Goal: Task Accomplishment & Management: Use online tool/utility

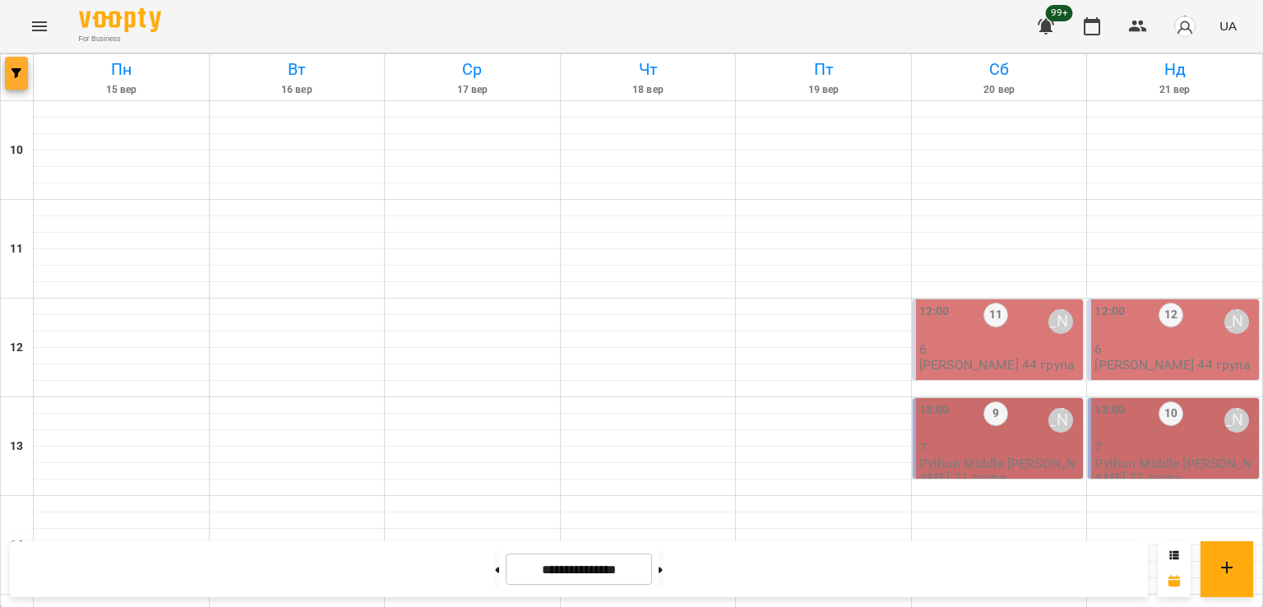
click at [20, 68] on icon "button" at bounding box center [17, 73] width 10 height 10
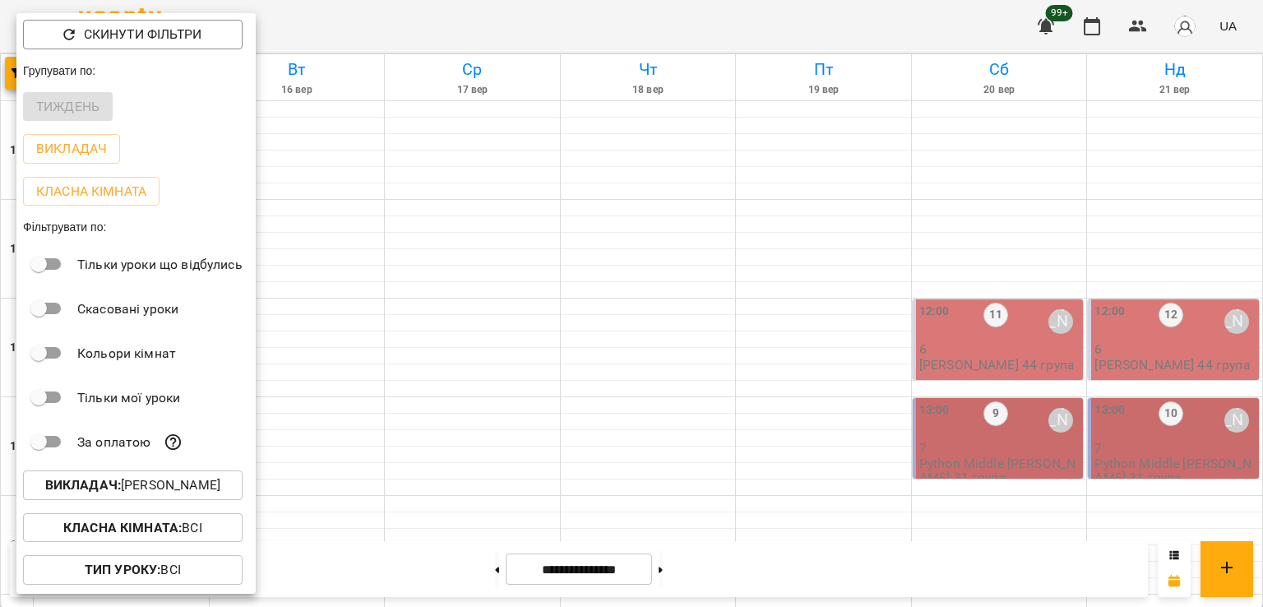
click at [154, 478] on p "Викладач : [PERSON_NAME]" at bounding box center [132, 485] width 175 height 20
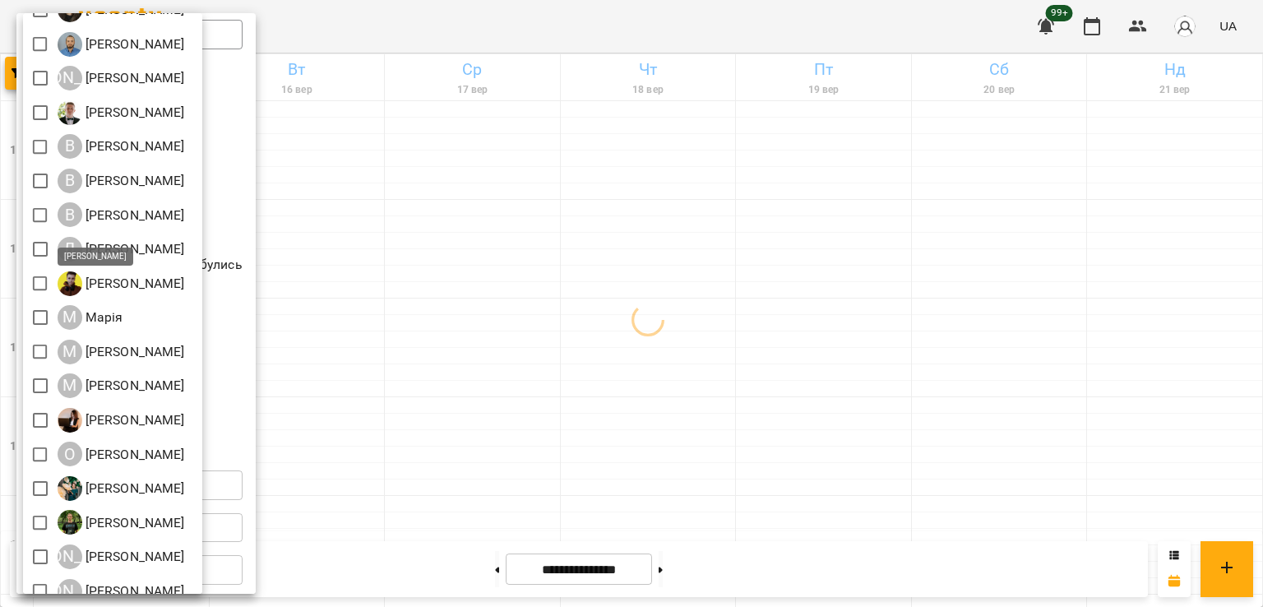
scroll to position [218, 0]
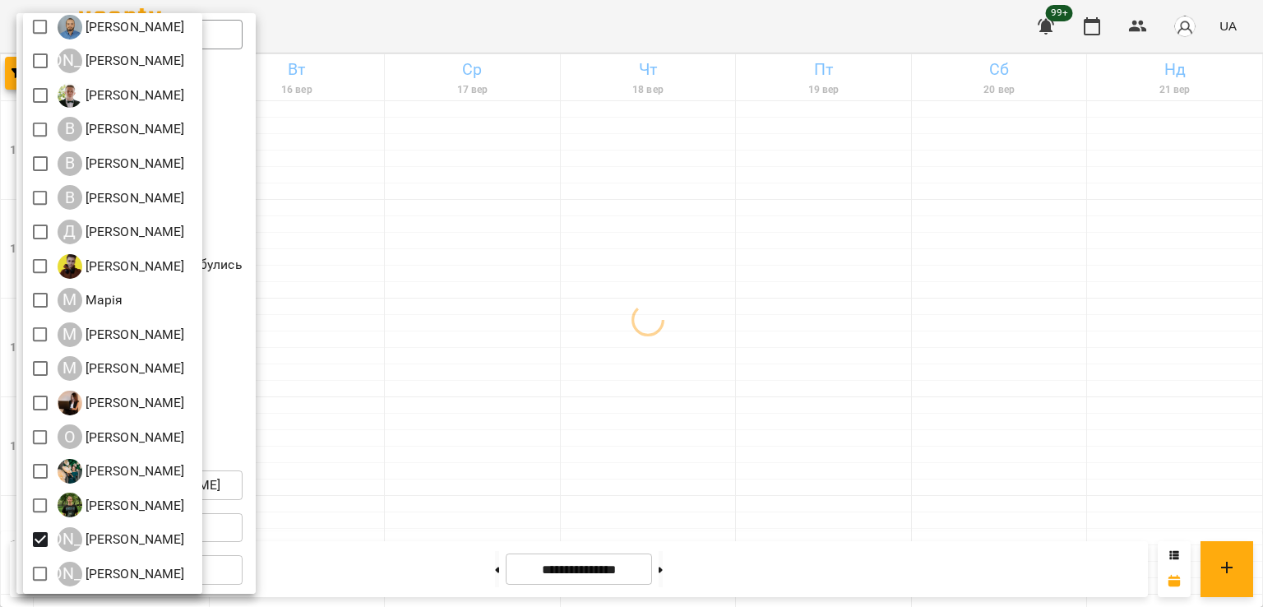
click at [743, 391] on div at bounding box center [631, 303] width 1263 height 607
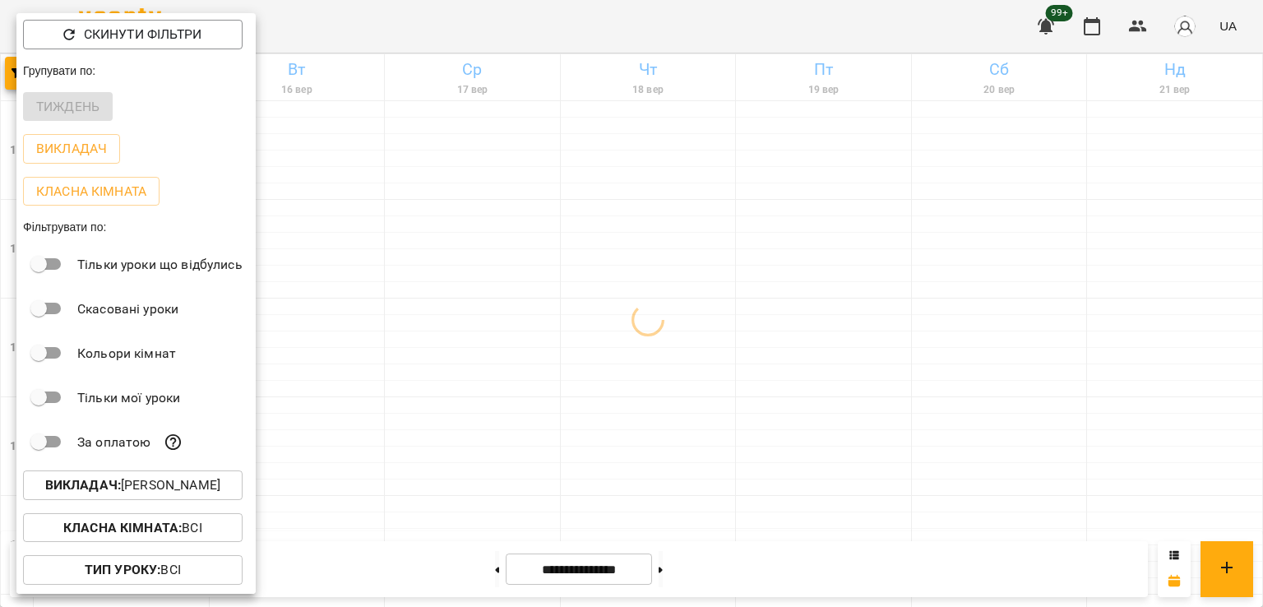
click at [631, 402] on div at bounding box center [631, 303] width 1263 height 607
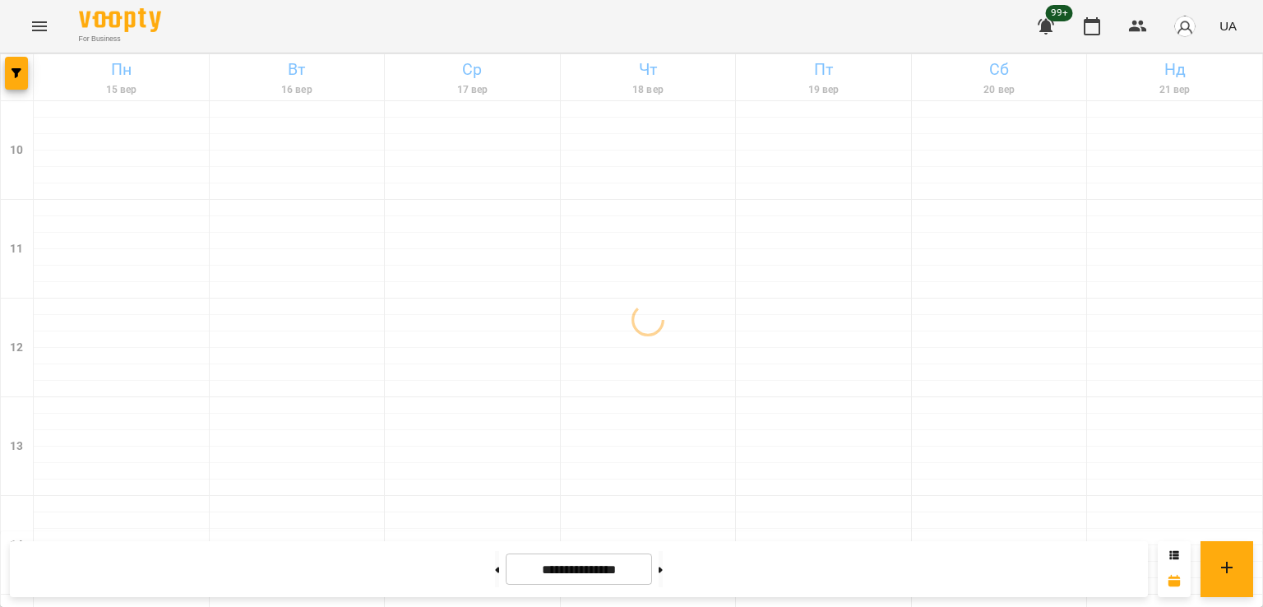
scroll to position [740, 0]
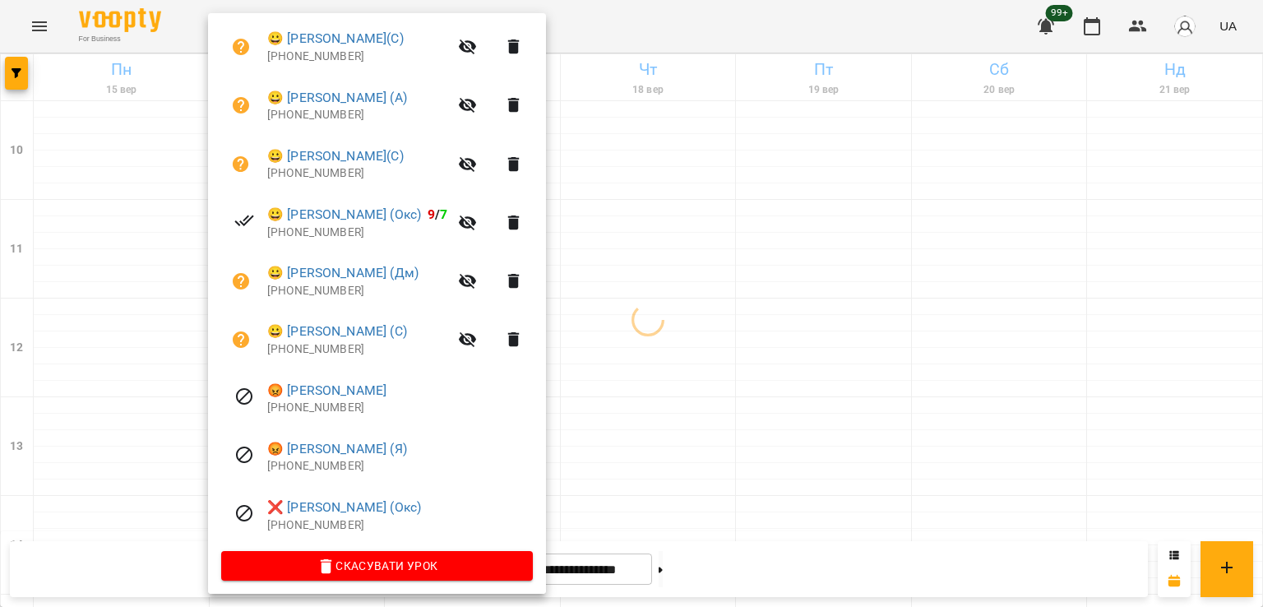
scroll to position [433, 0]
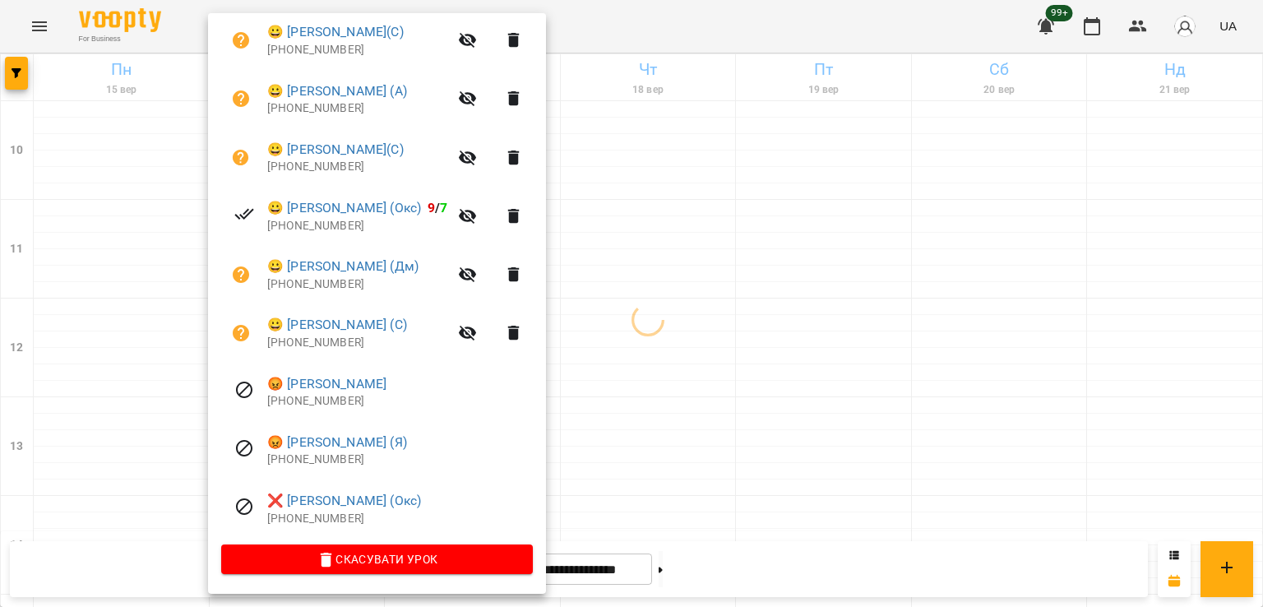
click at [608, 432] on div at bounding box center [631, 303] width 1263 height 607
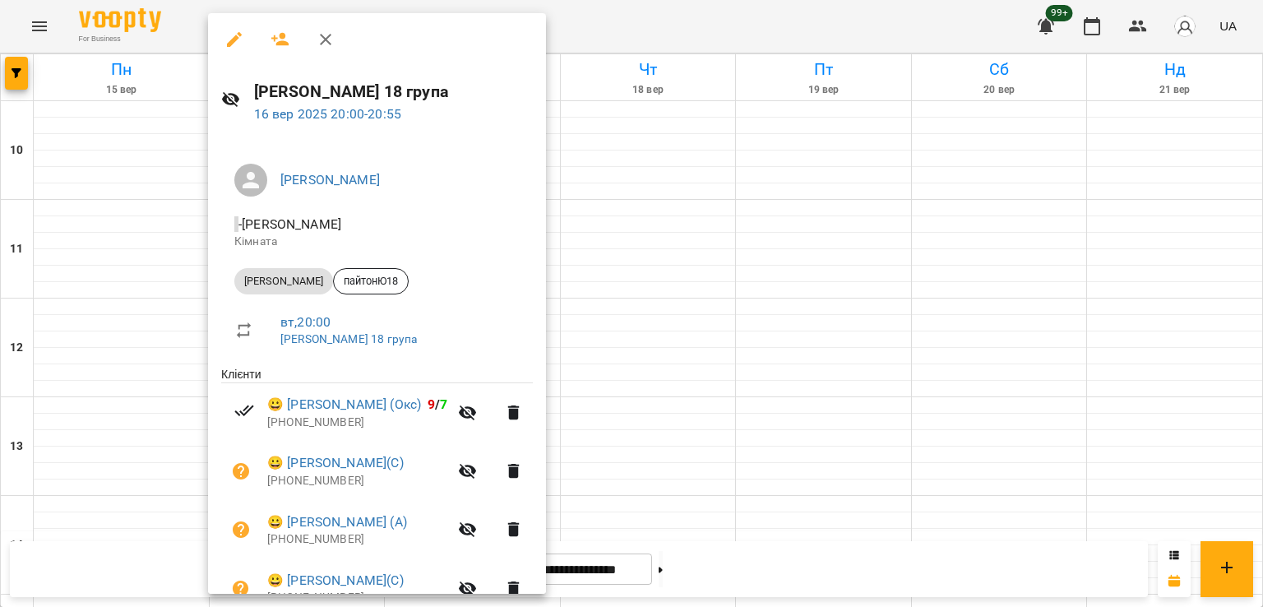
click at [626, 376] on div at bounding box center [631, 303] width 1263 height 607
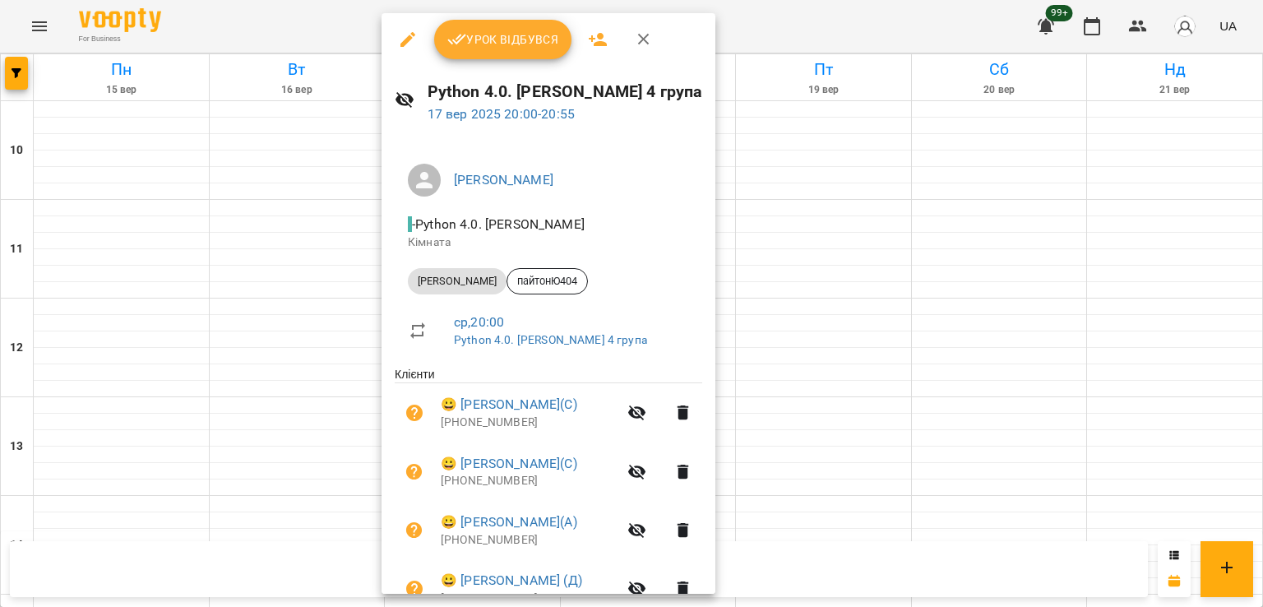
drag, startPoint x: 192, startPoint y: 395, endPoint x: 145, endPoint y: 398, distance: 46.9
click at [187, 396] on div at bounding box center [631, 303] width 1263 height 607
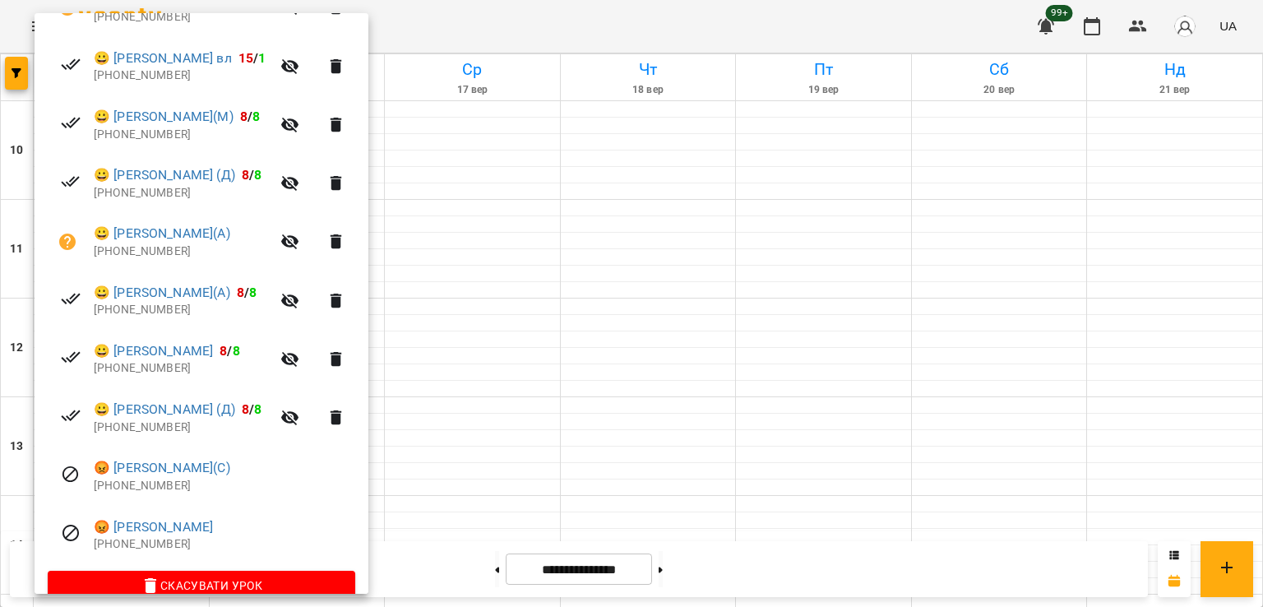
scroll to position [551, 0]
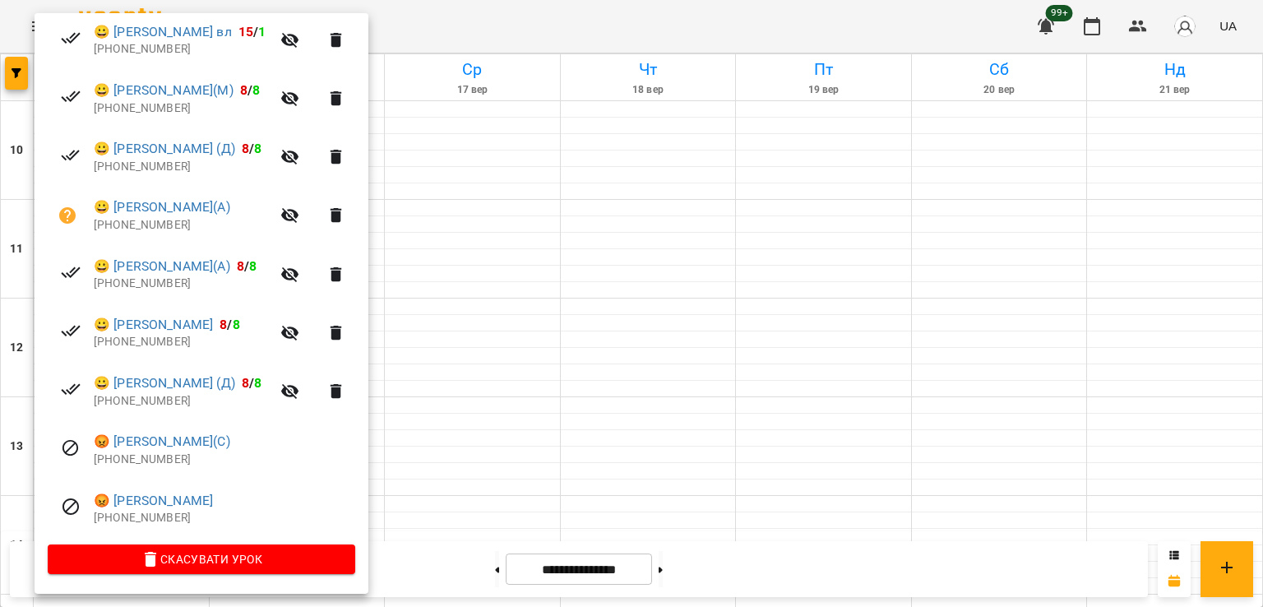
click at [485, 374] on div at bounding box center [631, 303] width 1263 height 607
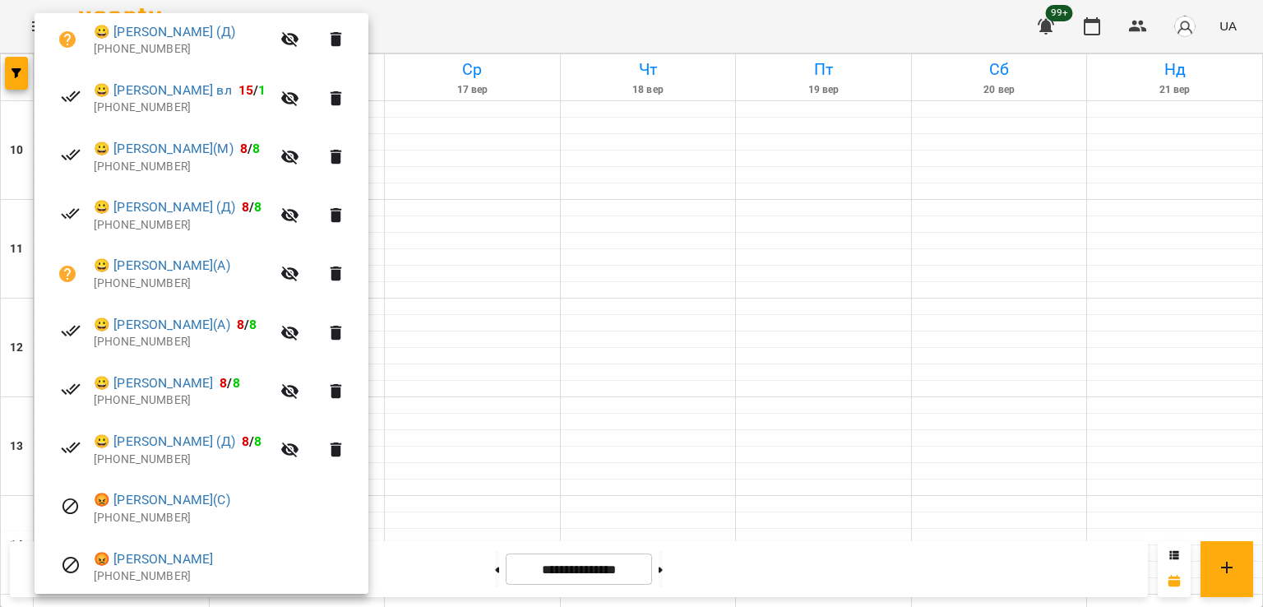
scroll to position [493, 0]
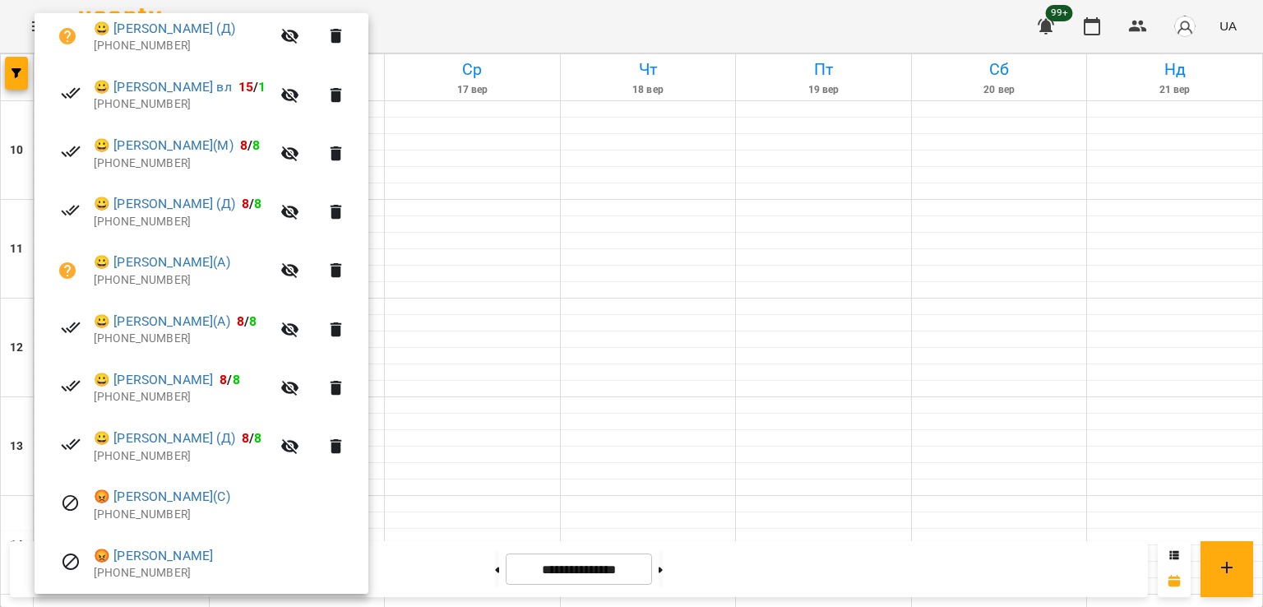
click at [619, 387] on div at bounding box center [631, 303] width 1263 height 607
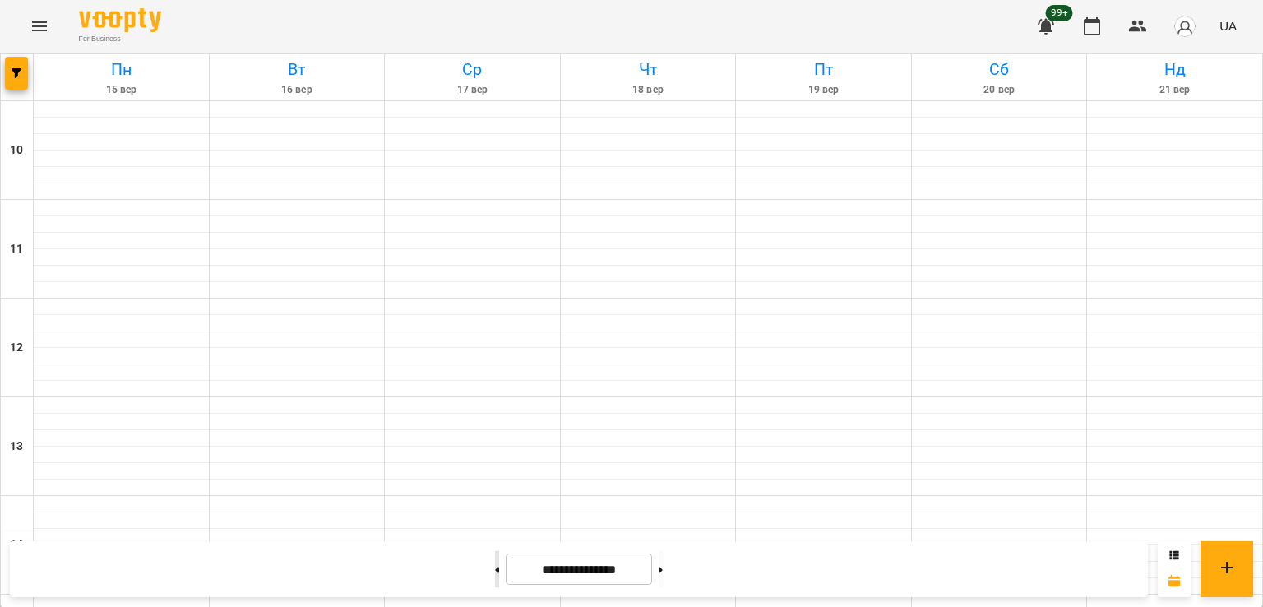
click at [495, 567] on button at bounding box center [497, 569] width 4 height 36
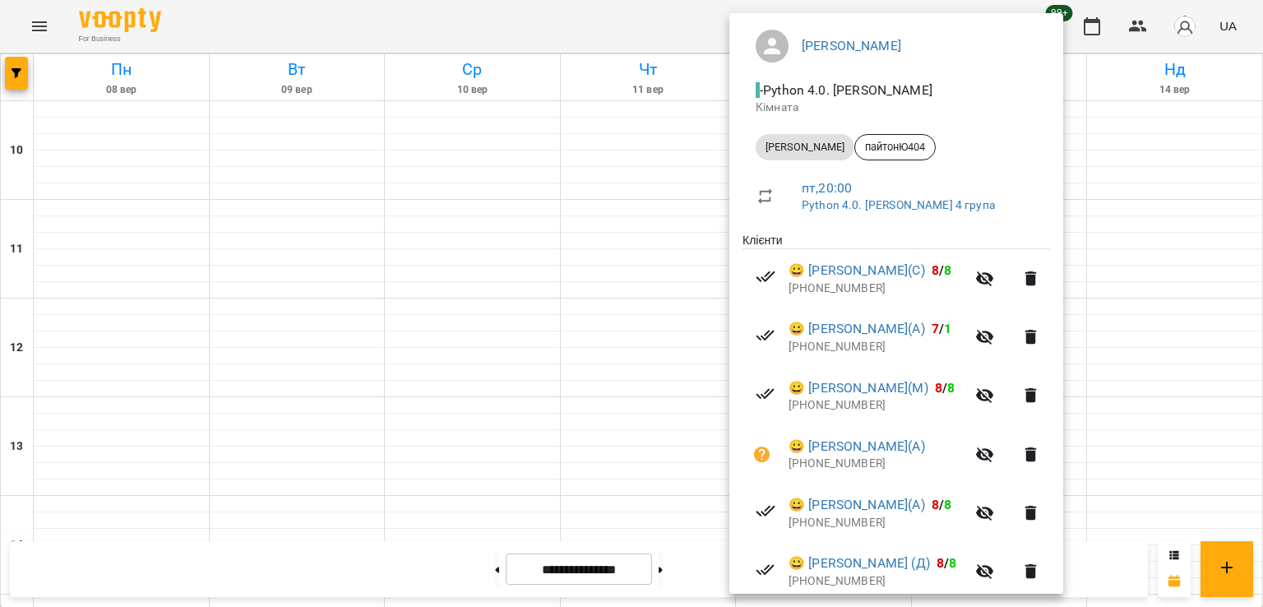
scroll to position [551, 0]
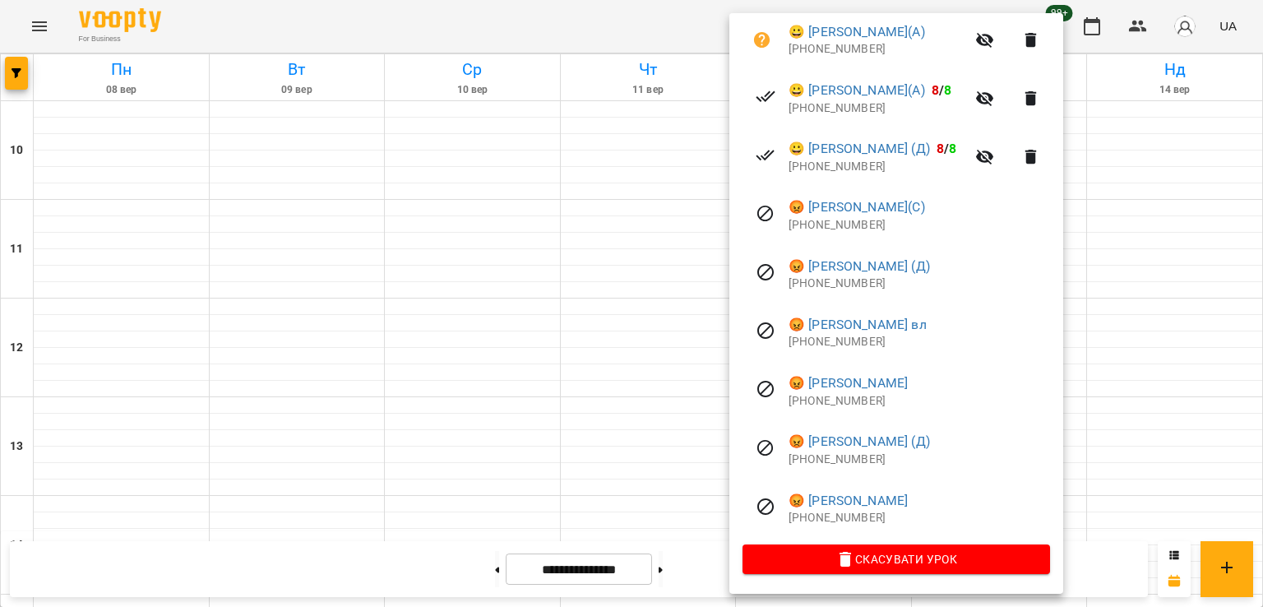
click at [371, 376] on div at bounding box center [631, 303] width 1263 height 607
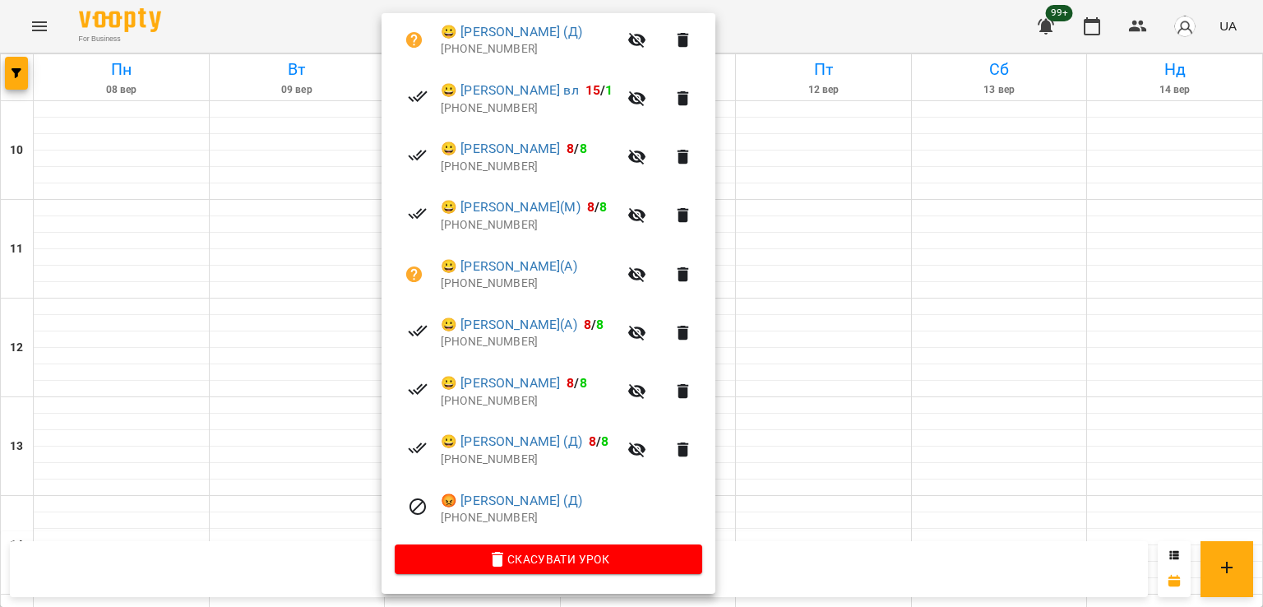
click at [280, 402] on div at bounding box center [631, 303] width 1263 height 607
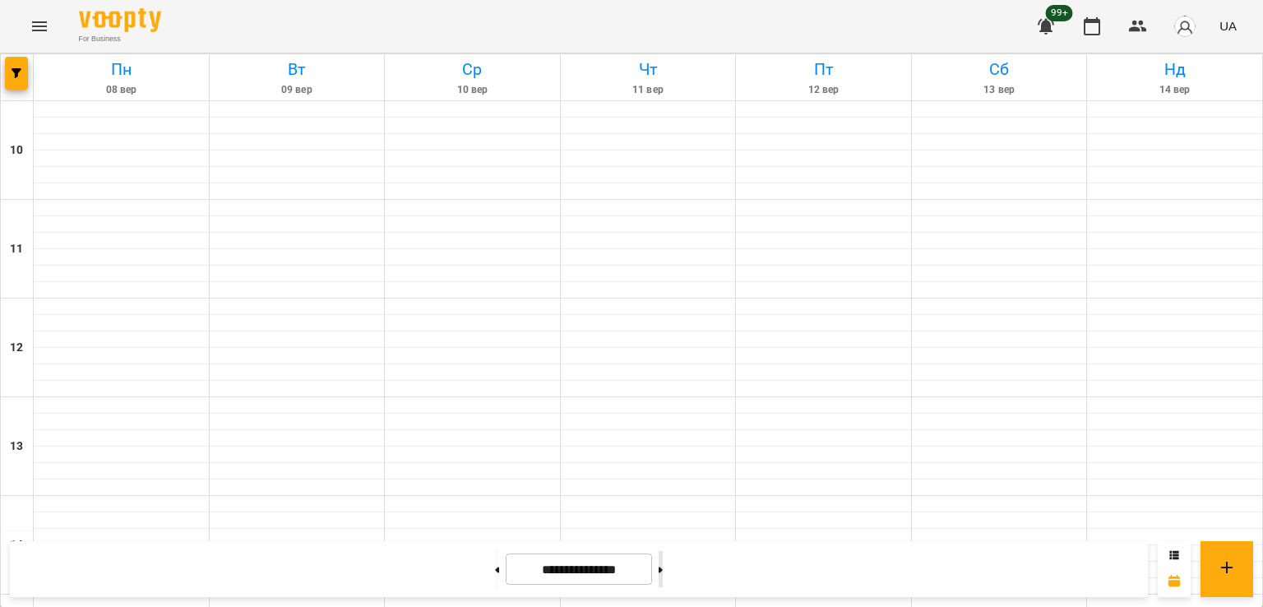
click at [663, 570] on icon at bounding box center [660, 569] width 4 height 7
click at [7, 77] on span "button" at bounding box center [16, 73] width 23 height 10
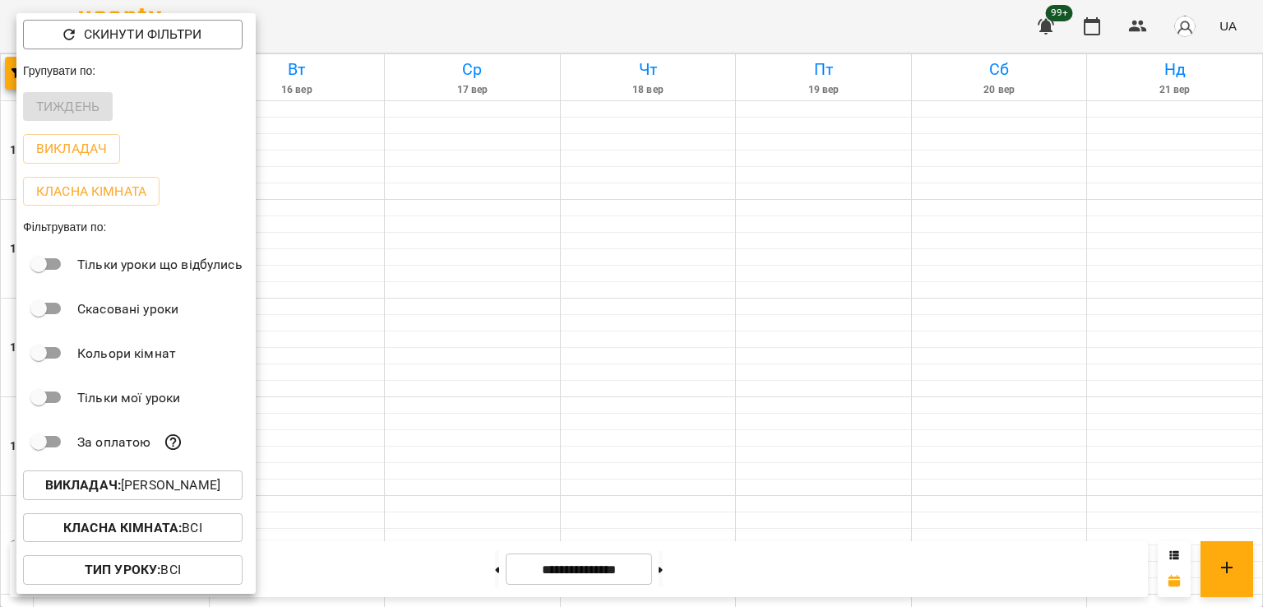
click at [167, 488] on p "Викладач : Юрій Шпак" at bounding box center [132, 485] width 175 height 20
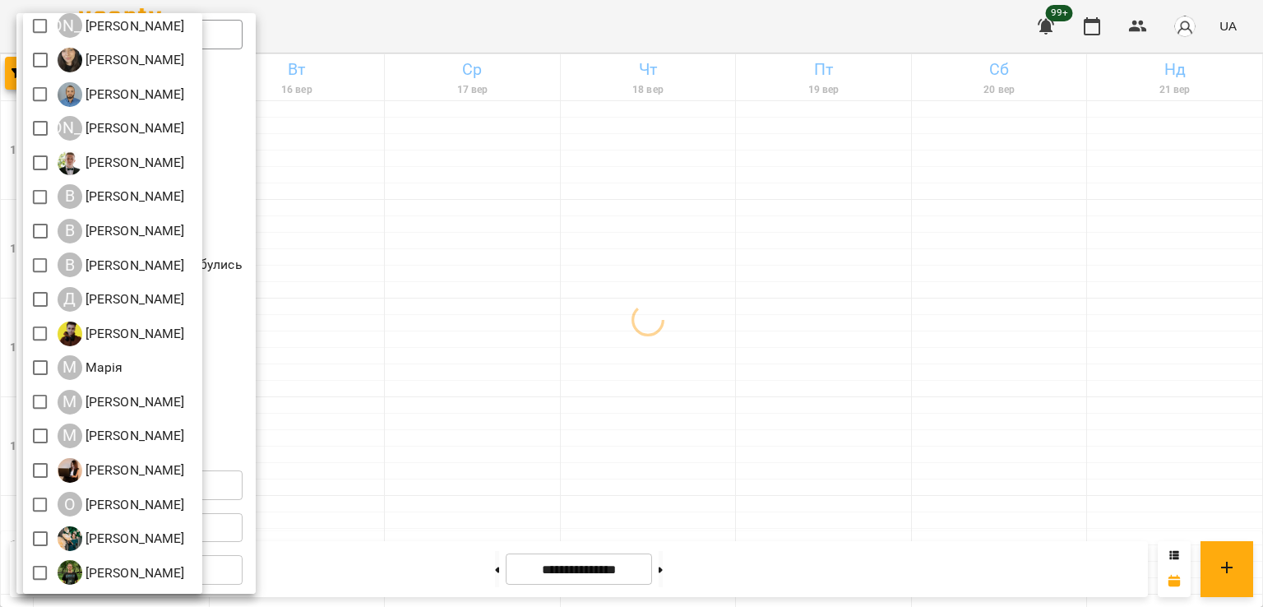
scroll to position [218, 0]
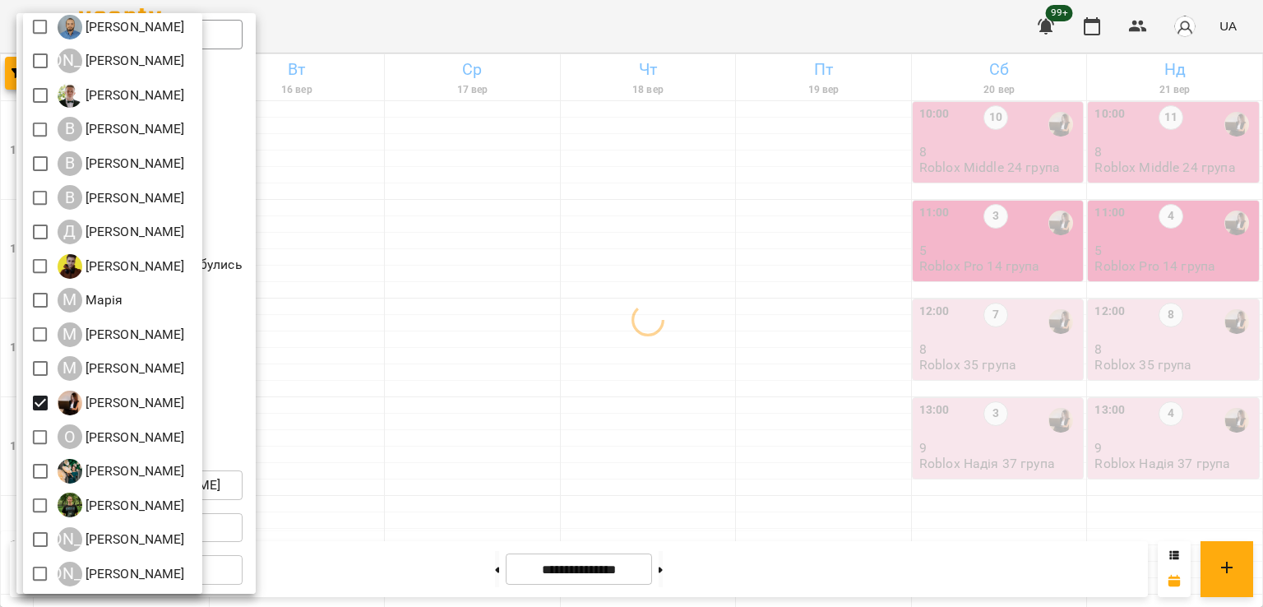
drag, startPoint x: 603, startPoint y: 395, endPoint x: 615, endPoint y: 395, distance: 12.4
click at [603, 395] on div at bounding box center [631, 303] width 1263 height 607
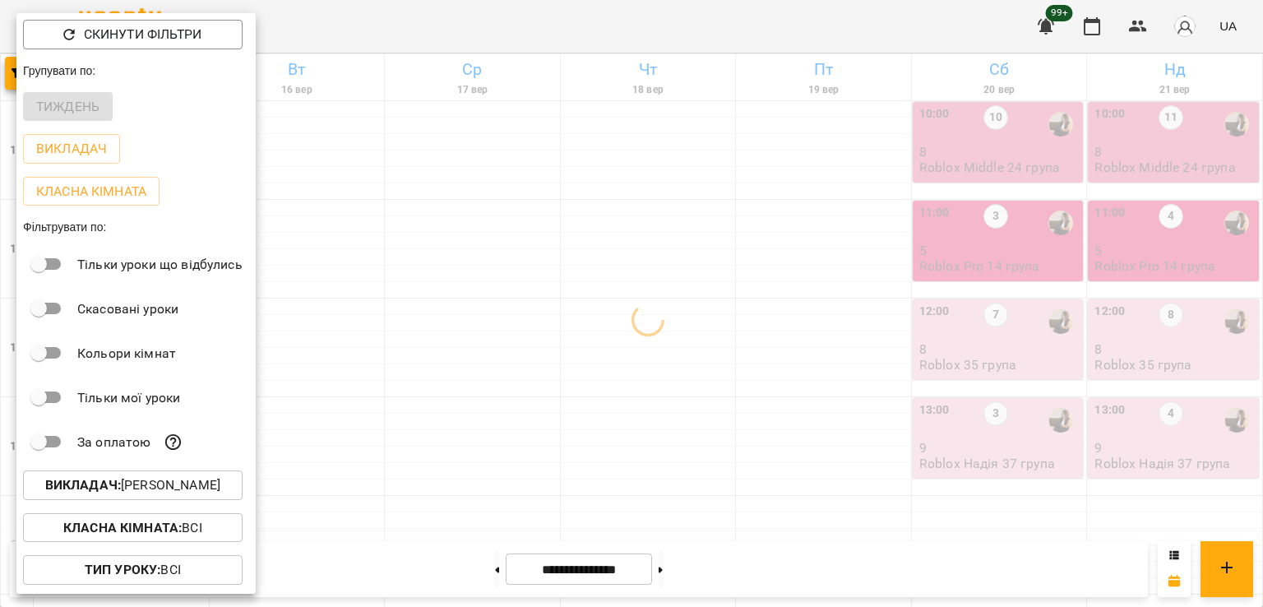
click at [716, 388] on div at bounding box center [631, 303] width 1263 height 607
